Goal: Task Accomplishment & Management: Manage account settings

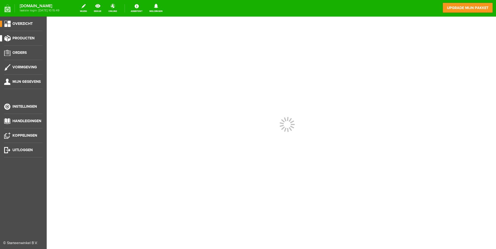
click at [21, 39] on span "Producten" at bounding box center [23, 38] width 22 height 4
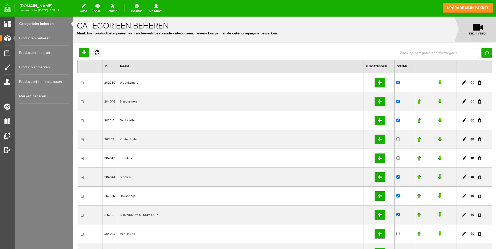
drag, startPoint x: 31, startPoint y: 35, endPoint x: 36, endPoint y: 36, distance: 5.0
click at [31, 35] on link "Producten beheren" at bounding box center [44, 38] width 50 height 15
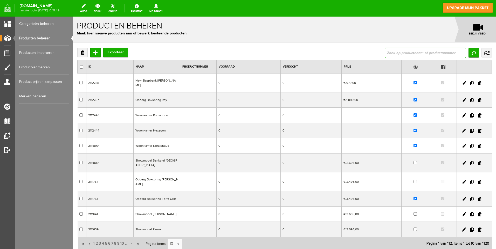
click at [411, 53] on input "text" at bounding box center [425, 53] width 81 height 10
type input "giotto"
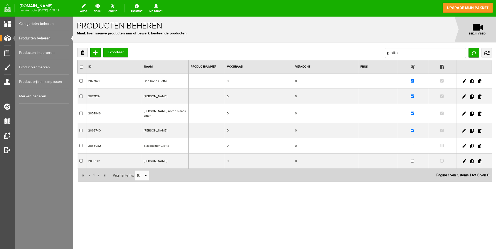
click at [157, 81] on td "Bed Rond Giotto" at bounding box center [165, 81] width 47 height 15
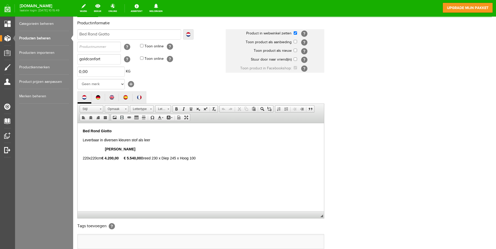
scroll to position [52, 0]
